Goal: Task Accomplishment & Management: Manage account settings

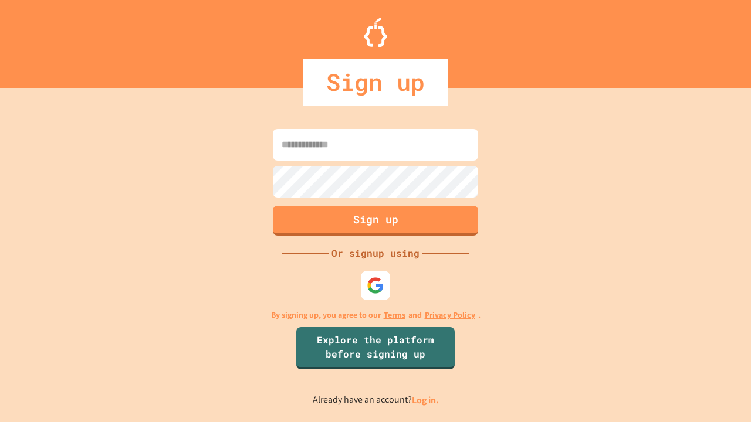
click at [426, 400] on link "Log in." at bounding box center [425, 400] width 27 height 12
